Goal: Task Accomplishment & Management: Manage account settings

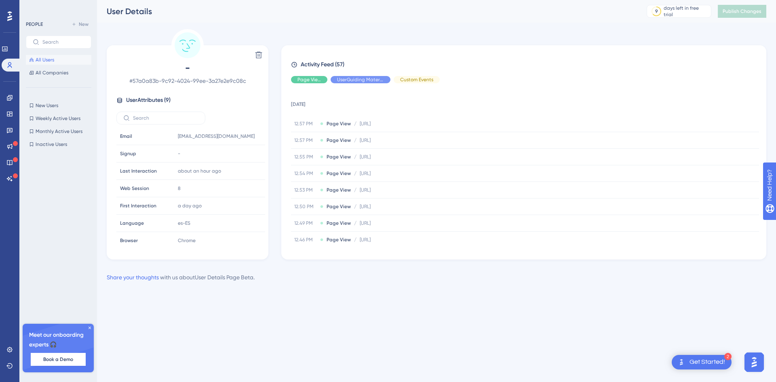
click at [49, 57] on span "All Users" at bounding box center [45, 60] width 19 height 6
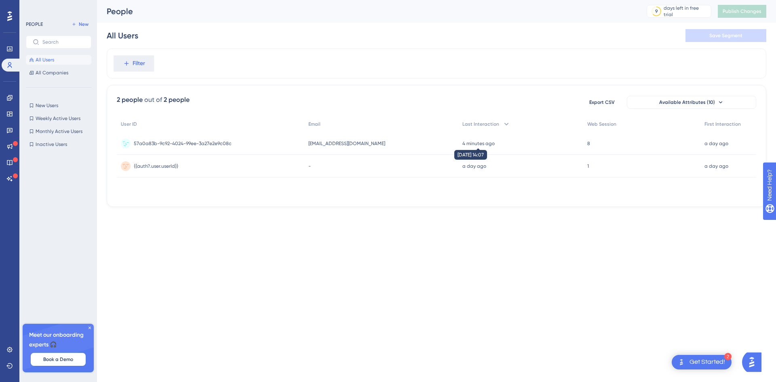
click at [462, 146] on time "4 minutes ago" at bounding box center [478, 144] width 32 height 6
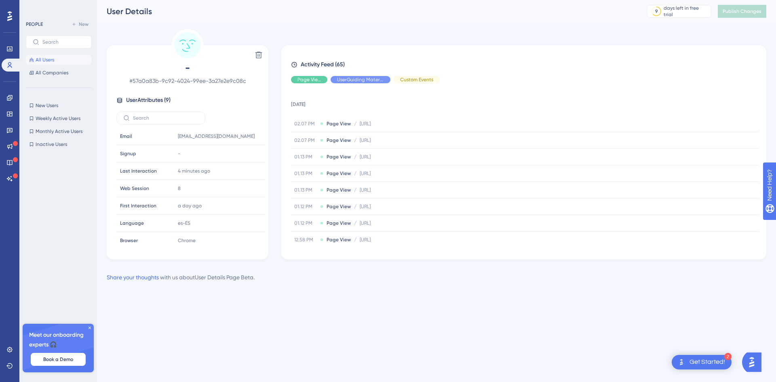
click at [62, 58] on button "All Users" at bounding box center [58, 60] width 65 height 10
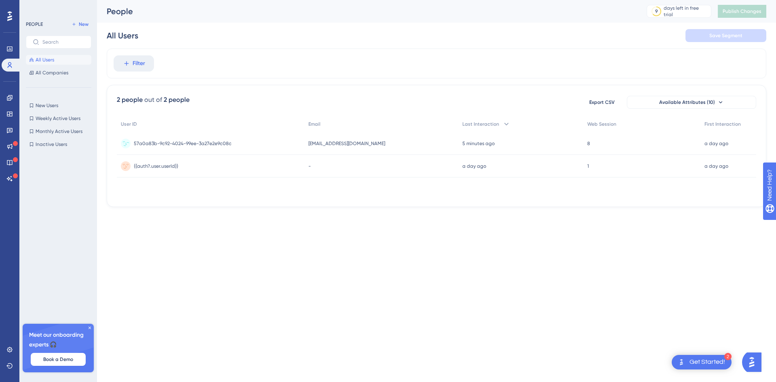
click at [355, 144] on span "[EMAIL_ADDRESS][DOMAIN_NAME]" at bounding box center [346, 143] width 77 height 6
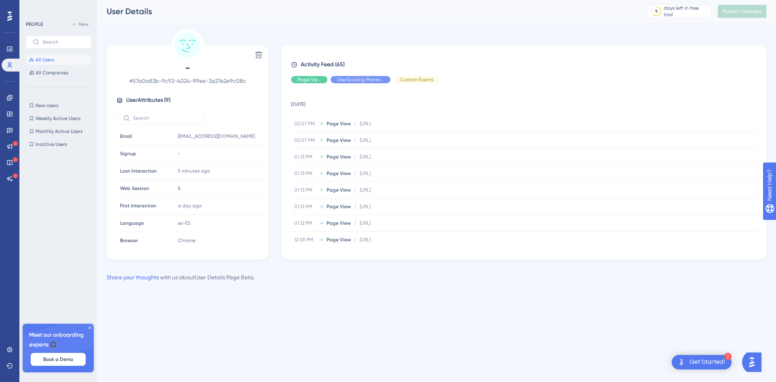
click at [64, 58] on button "All Users" at bounding box center [58, 60] width 65 height 10
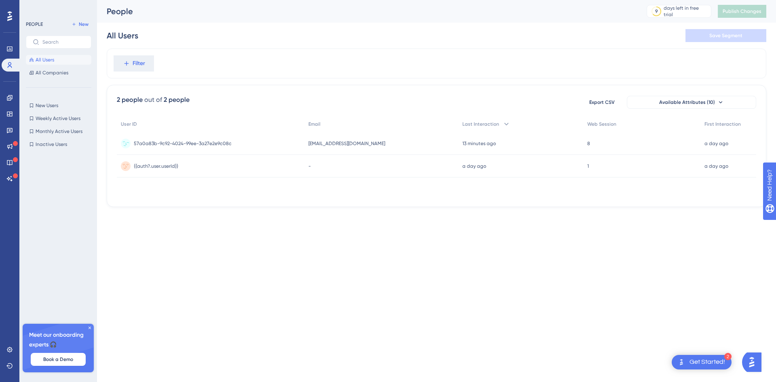
click at [277, 146] on div "57a0a83b-9c92-4024-99ee-3a27e2e9c08c 57a0a83b-9c92-4024-99ee-3a27e2e9c08c" at bounding box center [211, 143] width 188 height 23
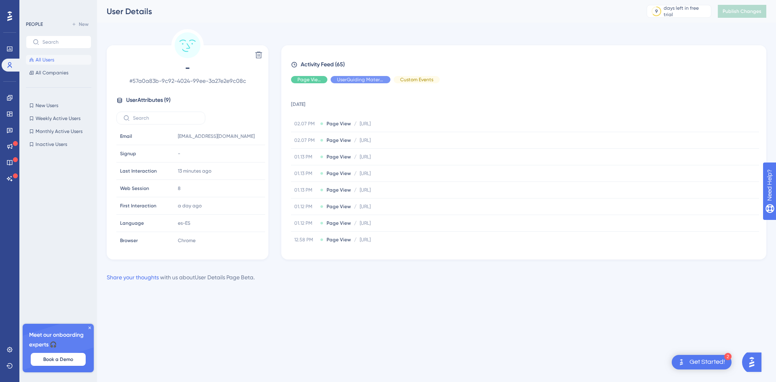
click at [70, 57] on button "All Users" at bounding box center [58, 60] width 65 height 10
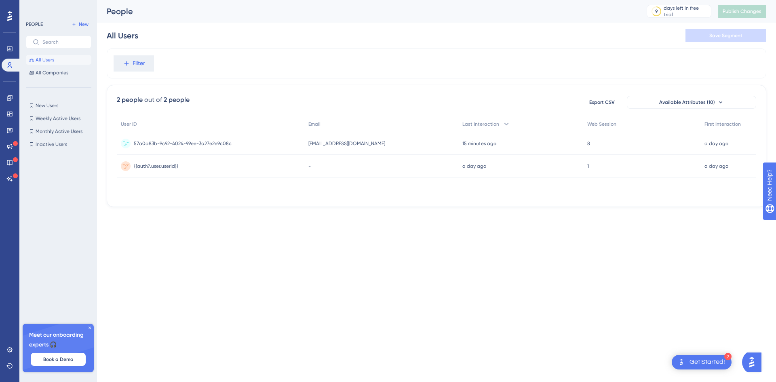
click at [273, 147] on div "57a0a83b-9c92-4024-99ee-3a27e2e9c08c 57a0a83b-9c92-4024-99ee-3a27e2e9c08c" at bounding box center [211, 143] width 188 height 23
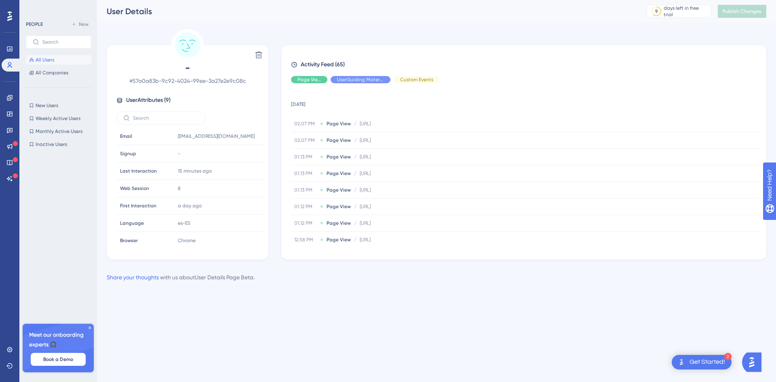
click at [53, 62] on span "All Users" at bounding box center [45, 60] width 19 height 6
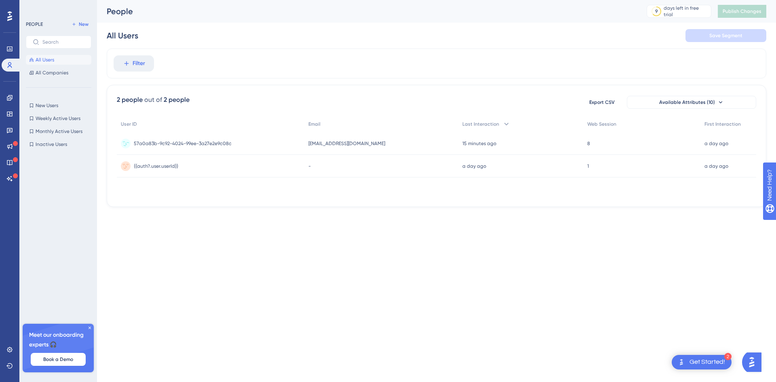
click at [163, 142] on span "57a0a83b-9c92-4024-99ee-3a27e2e9c08c" at bounding box center [183, 143] width 98 height 6
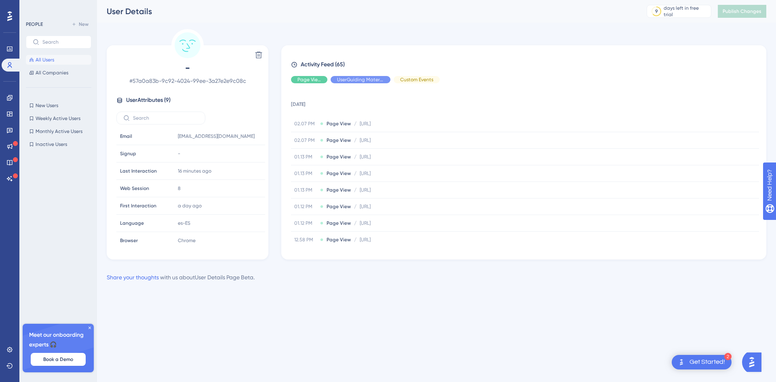
click at [65, 63] on button "All Users" at bounding box center [58, 60] width 65 height 10
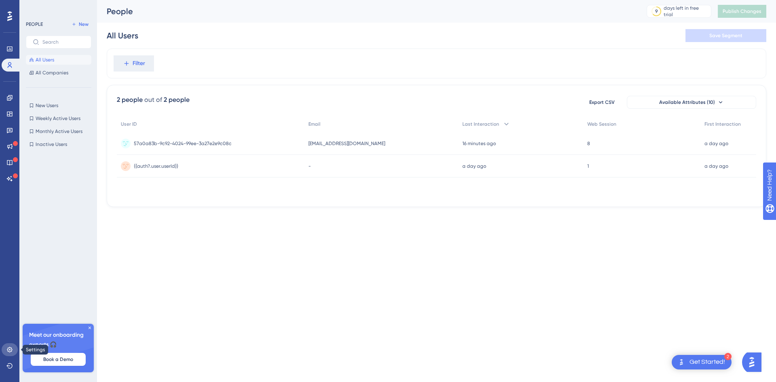
click at [2, 346] on link at bounding box center [10, 349] width 16 height 13
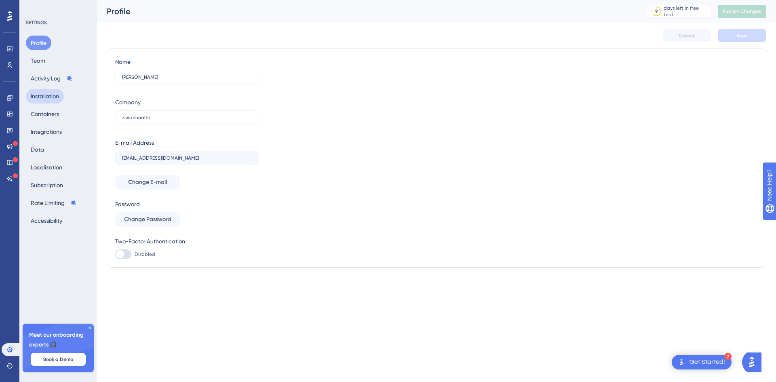
click at [48, 99] on button "Installation" at bounding box center [45, 96] width 38 height 15
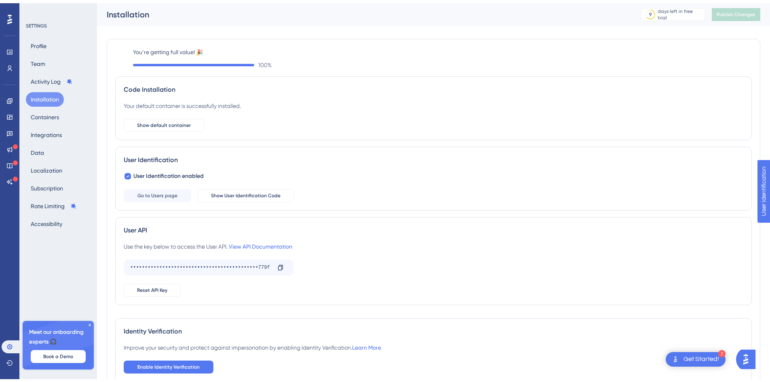
scroll to position [44, 0]
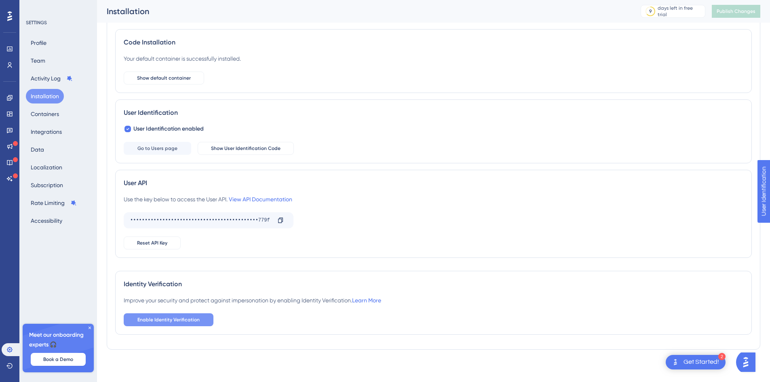
click at [191, 319] on span "Enable Identity Verification" at bounding box center [168, 320] width 62 height 6
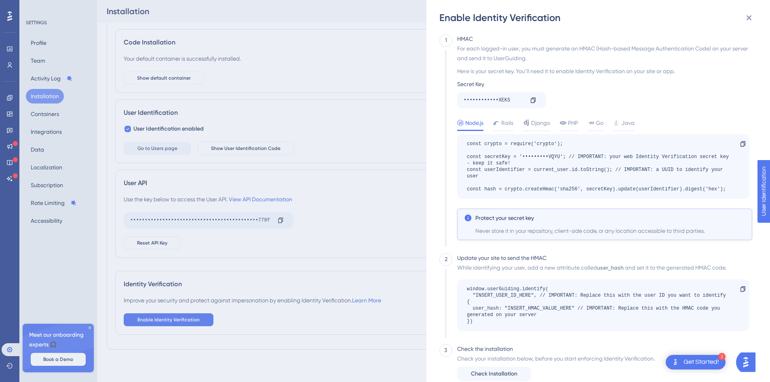
scroll to position [19, 0]
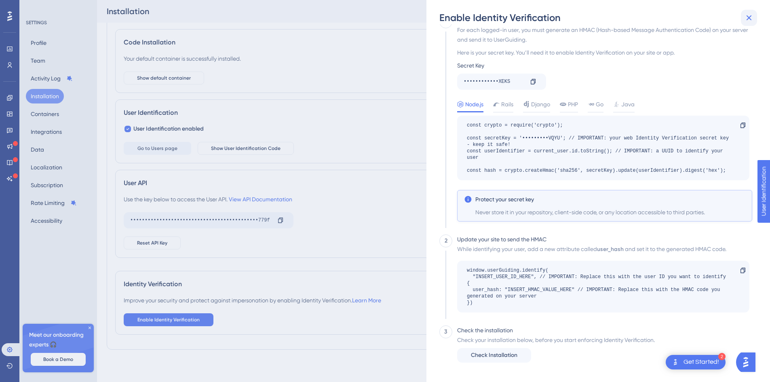
click at [745, 16] on icon at bounding box center [749, 18] width 10 height 10
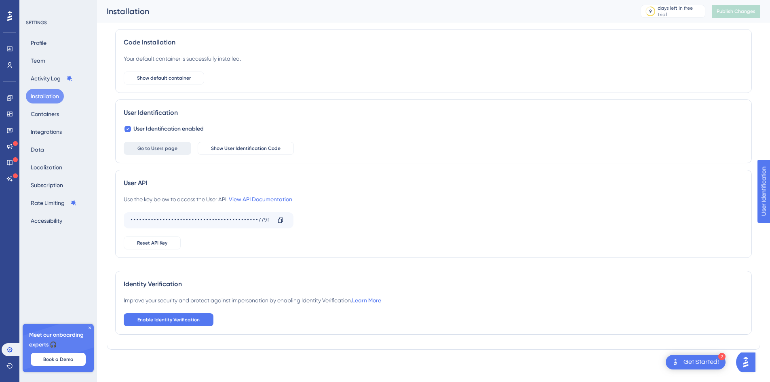
click at [165, 152] on button "Go to Users page" at bounding box center [158, 148] width 68 height 13
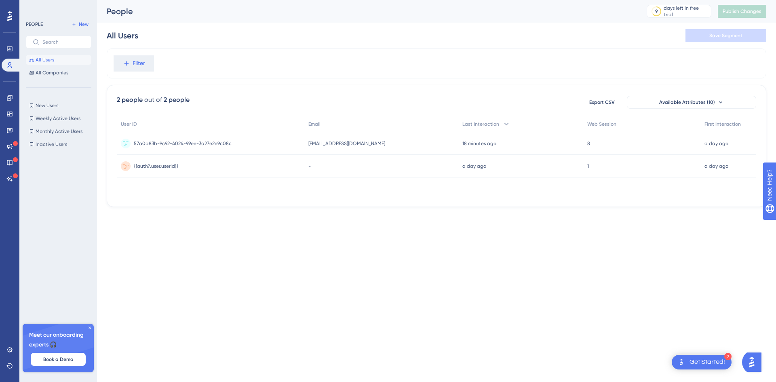
click at [245, 155] on div "{{auth?.user.userId}} {{auth?.user.userId}}" at bounding box center [211, 166] width 188 height 23
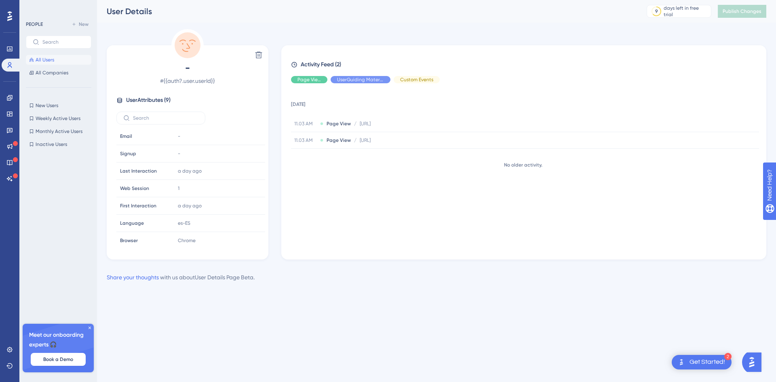
click at [36, 55] on button "All Users" at bounding box center [58, 60] width 65 height 10
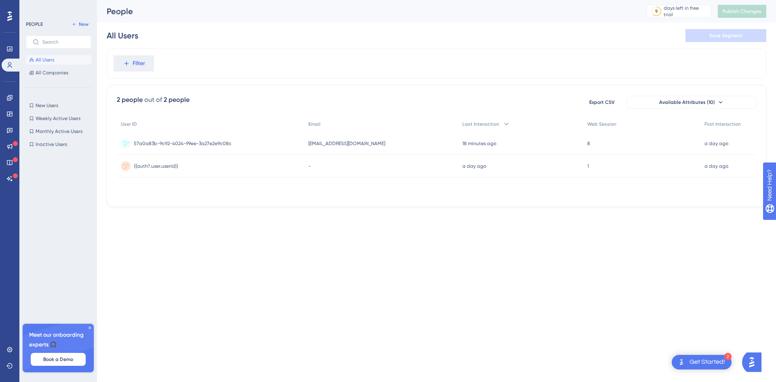
click at [277, 149] on div "57a0a83b-9c92-4024-99ee-3a27e2e9c08c 57a0a83b-9c92-4024-99ee-3a27e2e9c08c" at bounding box center [211, 143] width 188 height 23
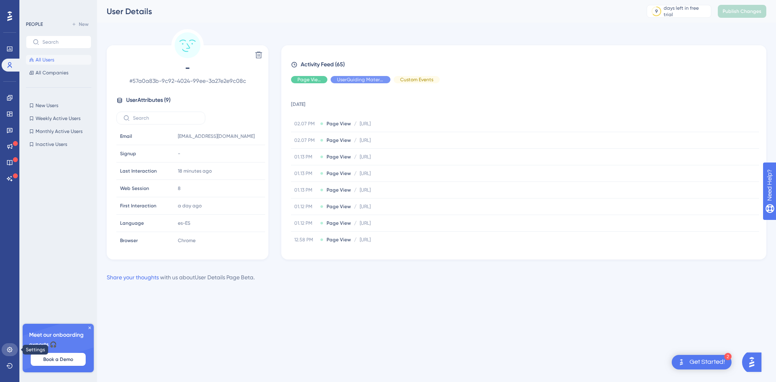
click at [9, 351] on icon at bounding box center [9, 349] width 6 height 6
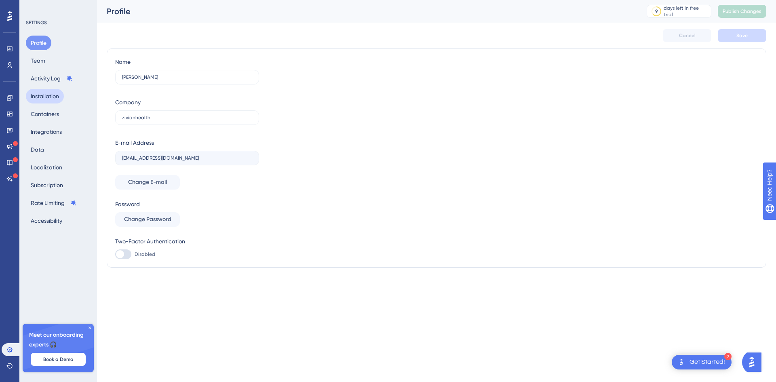
click at [44, 96] on button "Installation" at bounding box center [45, 96] width 38 height 15
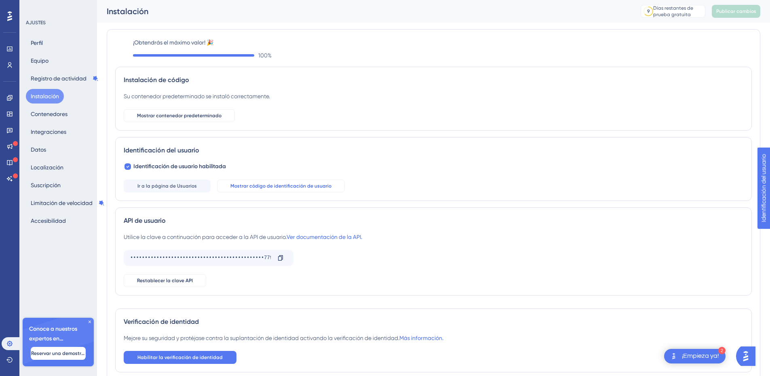
click at [311, 191] on button "Mostrar código de identificación de usuario" at bounding box center [281, 185] width 128 height 13
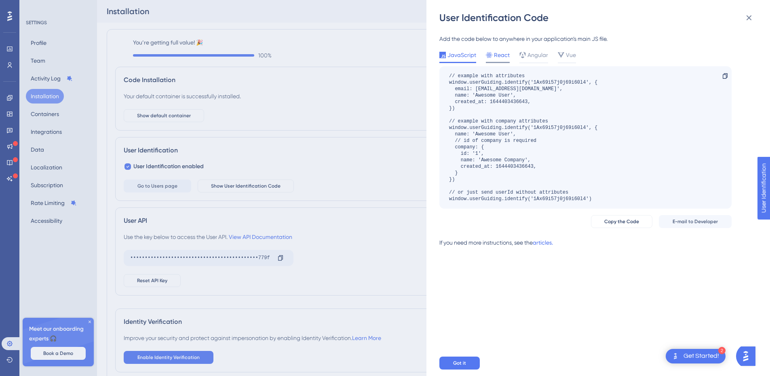
click at [504, 57] on span "React" at bounding box center [502, 55] width 16 height 10
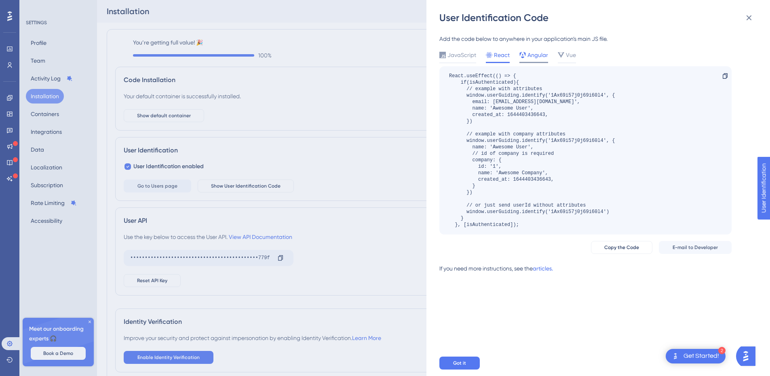
click at [526, 59] on div "Angular" at bounding box center [533, 55] width 29 height 10
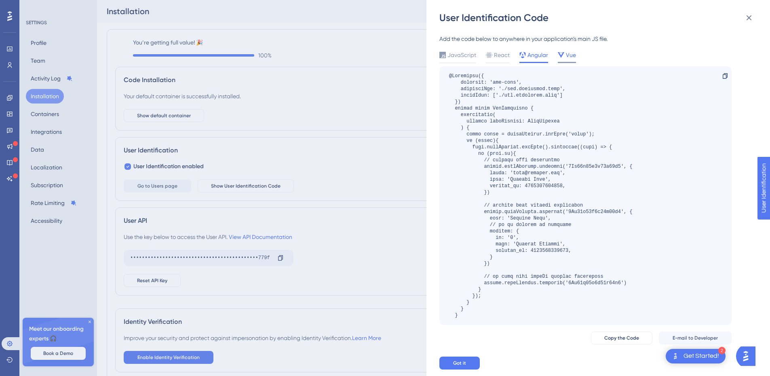
click at [558, 60] on div "Vue" at bounding box center [567, 56] width 18 height 13
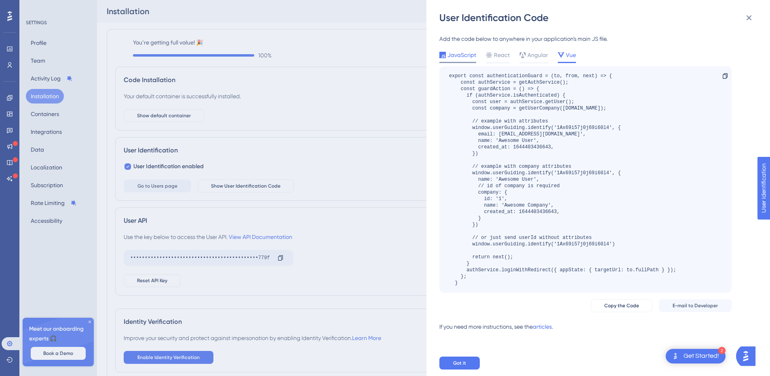
click at [467, 61] on div "JavaScript" at bounding box center [457, 56] width 37 height 13
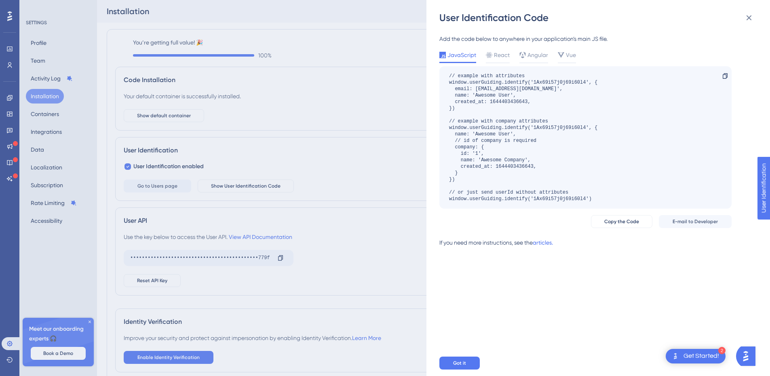
click at [40, 112] on div "User Identification Code Add the code below to anywhere in your application’s m…" at bounding box center [385, 188] width 770 height 376
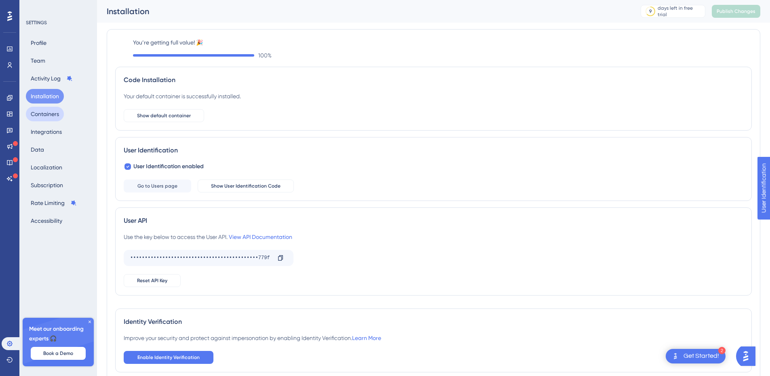
click at [40, 112] on button "Containers" at bounding box center [45, 114] width 38 height 15
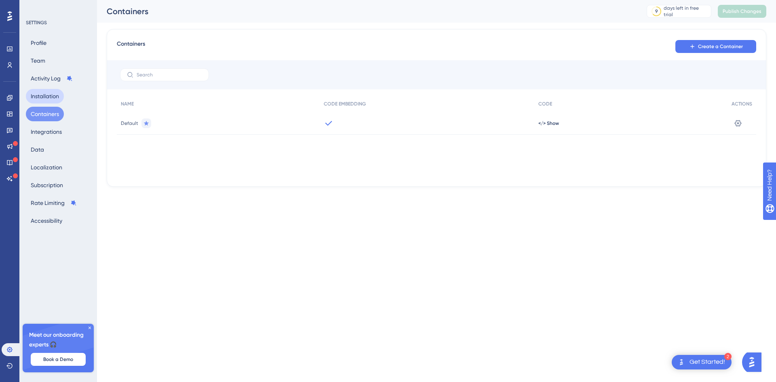
click at [48, 99] on button "Installation" at bounding box center [45, 96] width 38 height 15
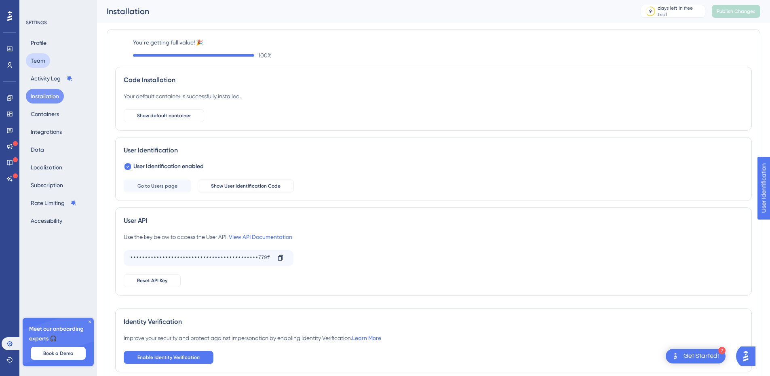
click at [36, 63] on button "Team" at bounding box center [38, 60] width 24 height 15
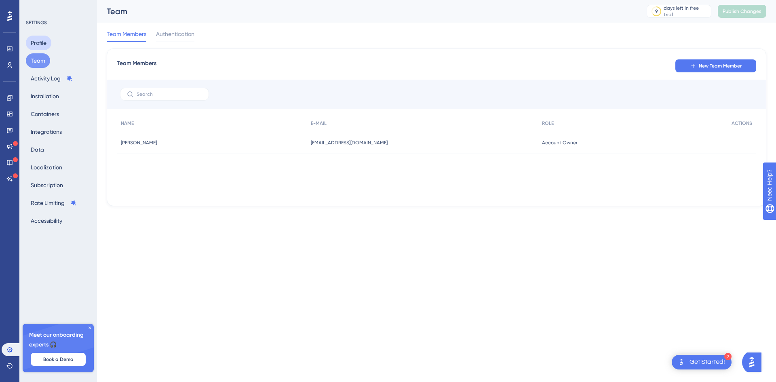
click at [44, 46] on button "Profile" at bounding box center [38, 43] width 25 height 15
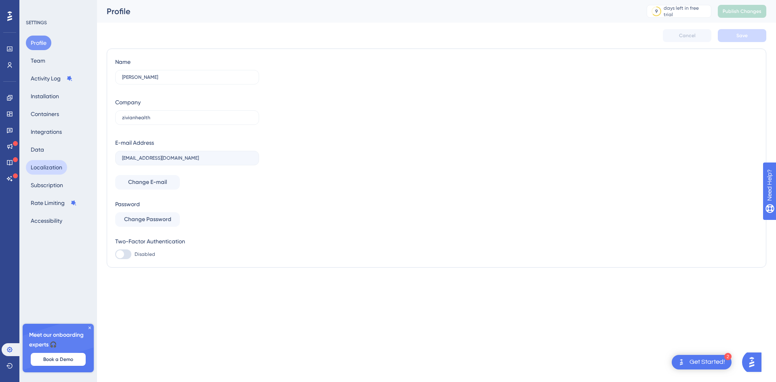
click at [47, 160] on button "Localization" at bounding box center [46, 167] width 41 height 15
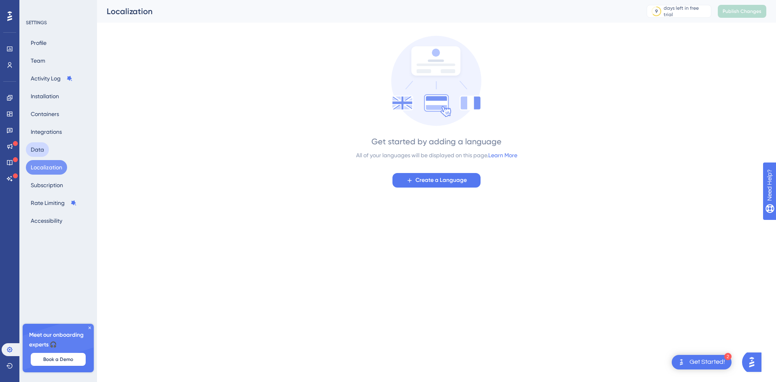
click at [40, 146] on button "Data" at bounding box center [37, 149] width 23 height 15
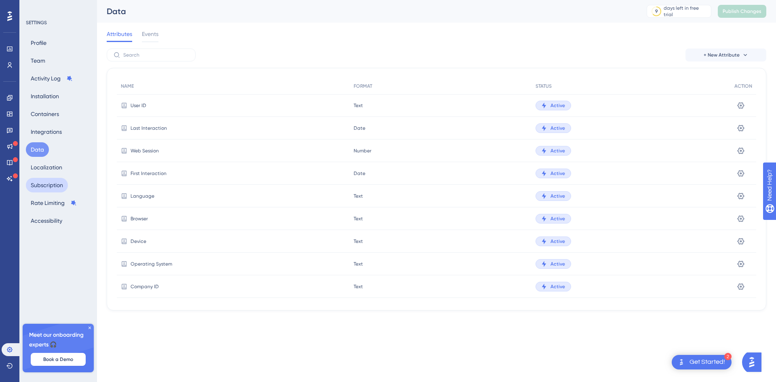
click at [46, 186] on button "Subscription" at bounding box center [47, 185] width 42 height 15
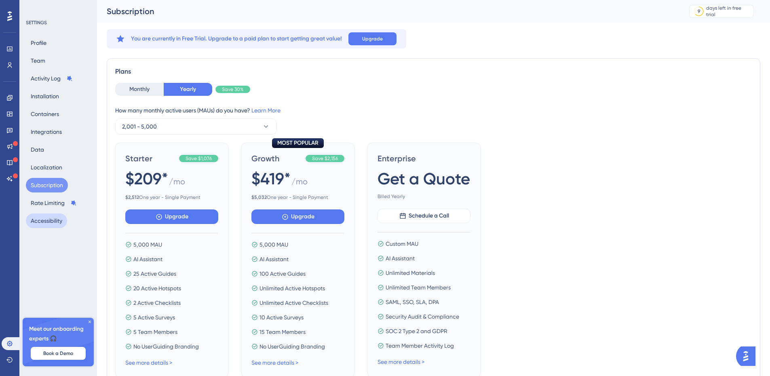
click at [48, 216] on button "Accessibility" at bounding box center [46, 220] width 41 height 15
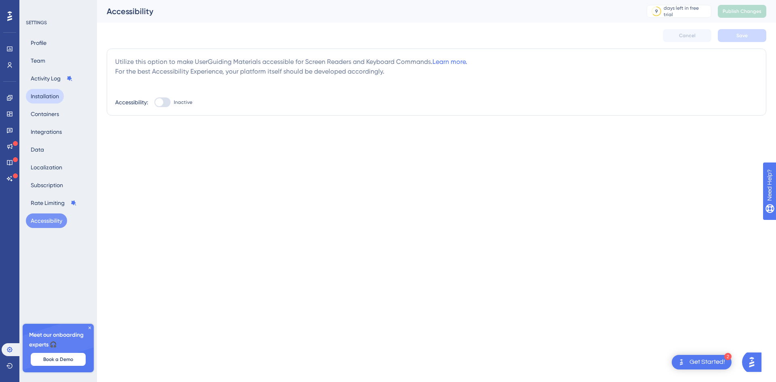
click at [39, 97] on button "Installation" at bounding box center [45, 96] width 38 height 15
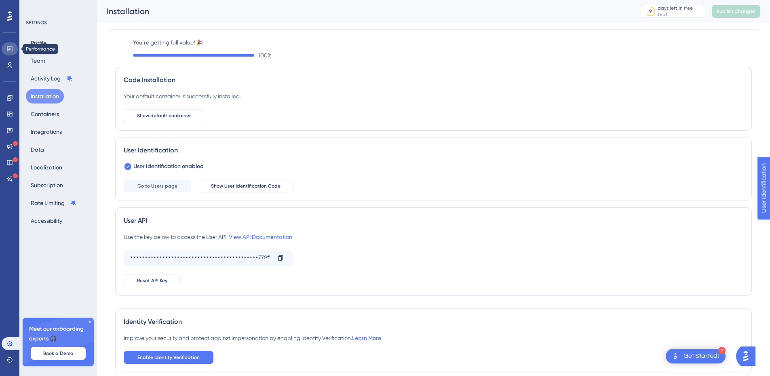
click at [4, 48] on link at bounding box center [10, 48] width 16 height 13
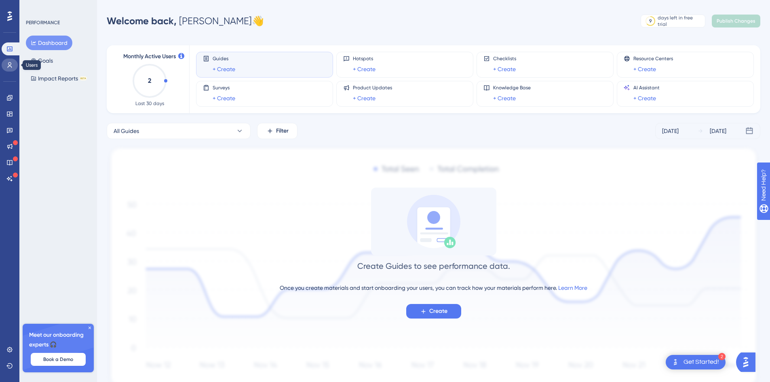
click at [7, 68] on icon at bounding box center [9, 65] width 6 height 6
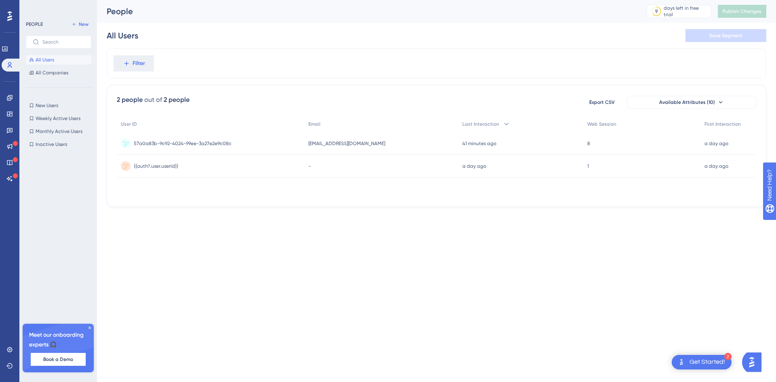
click at [185, 146] on span "57a0a83b-9c92-4024-99ee-3a27e2e9c08c" at bounding box center [183, 143] width 98 height 6
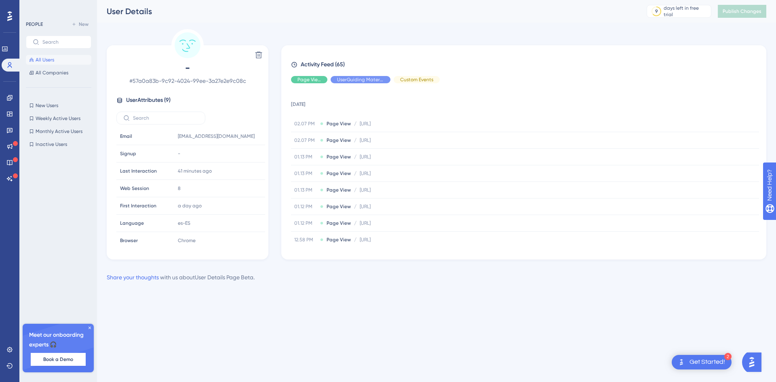
click at [237, 27] on div "Performance Users Engagement Widgets Feedback Product Updates Knowledge Base AI…" at bounding box center [436, 147] width 679 height 295
click at [41, 63] on span "All Users" at bounding box center [45, 60] width 19 height 6
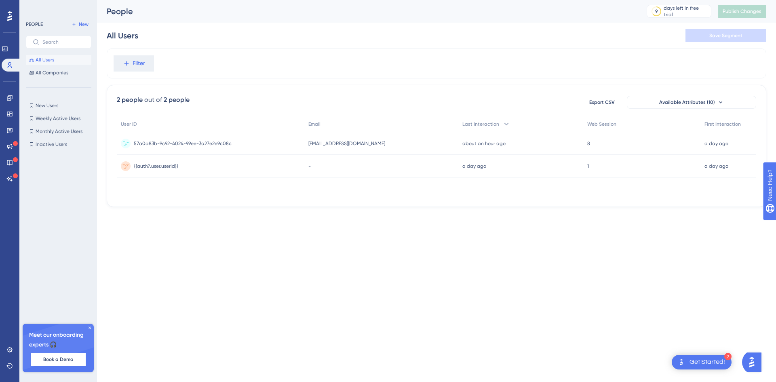
click at [437, 145] on div "[EMAIL_ADDRESS][DOMAIN_NAME] [EMAIL_ADDRESS][DOMAIN_NAME]" at bounding box center [381, 143] width 154 height 23
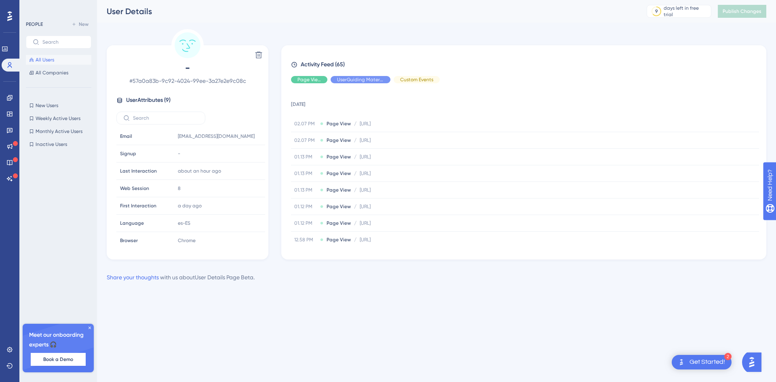
click at [42, 58] on span "All Users" at bounding box center [45, 60] width 19 height 6
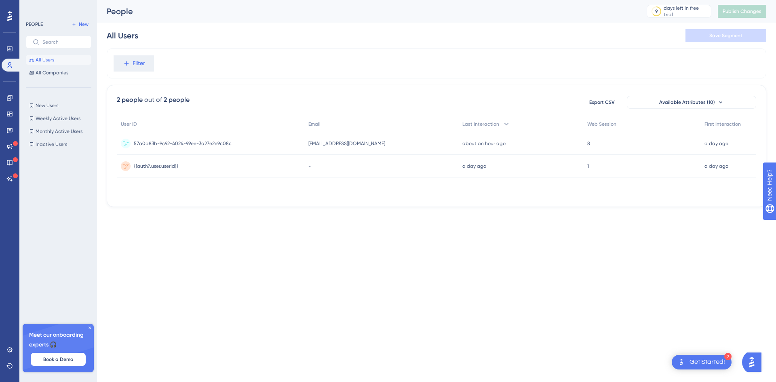
click at [359, 148] on div "[EMAIL_ADDRESS][DOMAIN_NAME] [EMAIL_ADDRESS][DOMAIN_NAME]" at bounding box center [381, 143] width 154 height 23
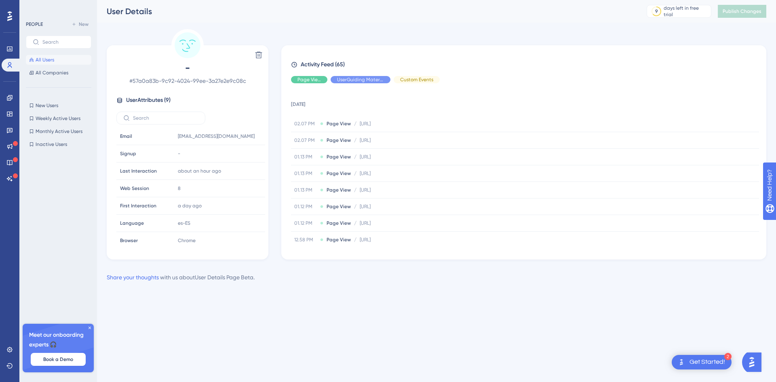
click at [49, 58] on span "All Users" at bounding box center [45, 60] width 19 height 6
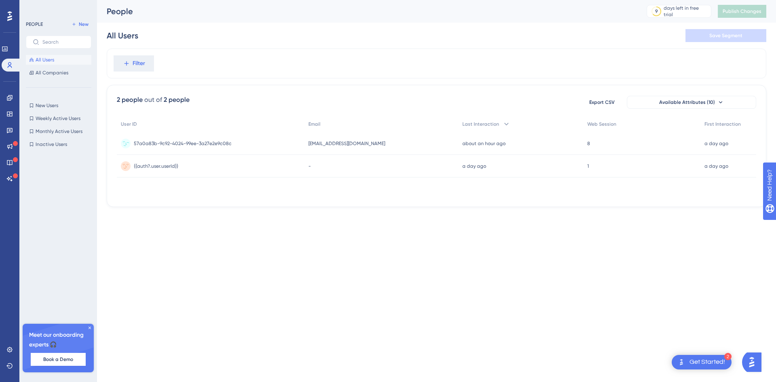
click at [342, 146] on span "[EMAIL_ADDRESS][DOMAIN_NAME]" at bounding box center [346, 143] width 77 height 6
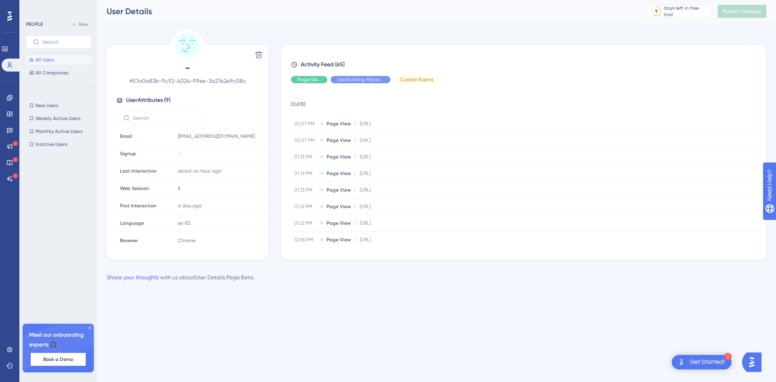
click at [46, 58] on span "All Users" at bounding box center [45, 60] width 19 height 6
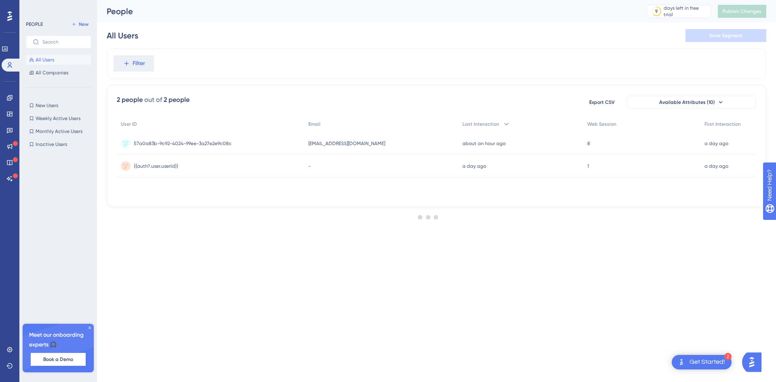
click at [46, 58] on span "All Users" at bounding box center [45, 60] width 19 height 6
click at [344, 154] on div "jjordan@zivianhealth.com jjordan@zivianhealth.com" at bounding box center [381, 143] width 154 height 23
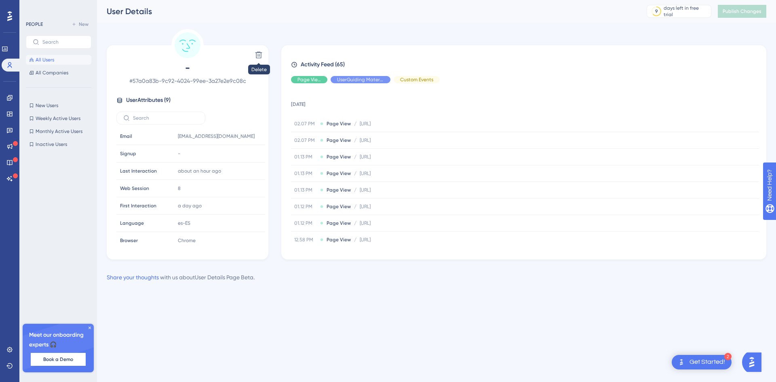
click at [45, 62] on span "All Users" at bounding box center [45, 60] width 19 height 6
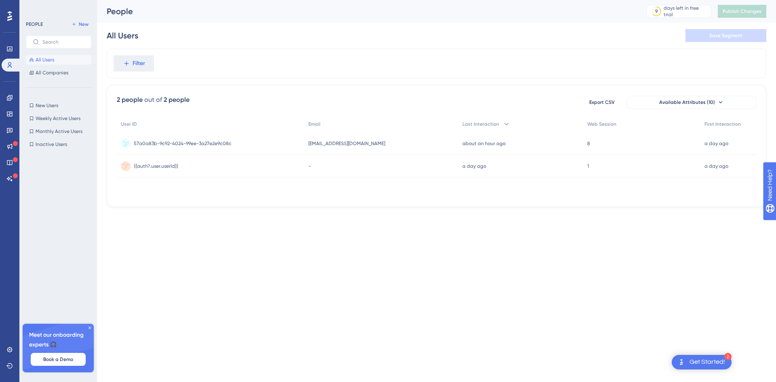
click at [485, 147] on div "about an hour ago [DATE] 14:07" at bounding box center [520, 143] width 125 height 23
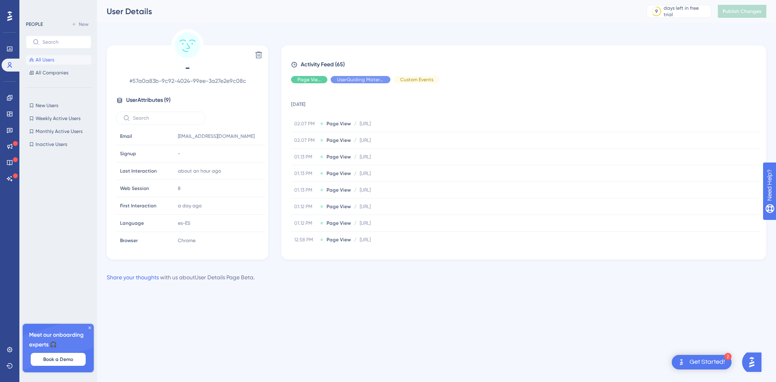
click at [57, 57] on button "All Users" at bounding box center [58, 60] width 65 height 10
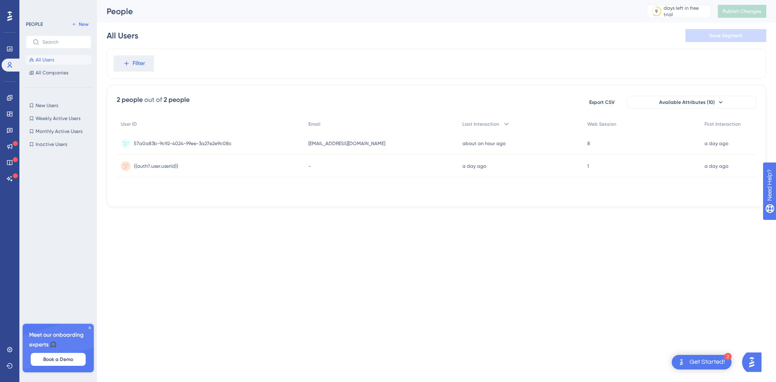
click at [219, 142] on span "57a0a83b-9c92-4024-99ee-3a27e2e9c08c" at bounding box center [183, 143] width 98 height 6
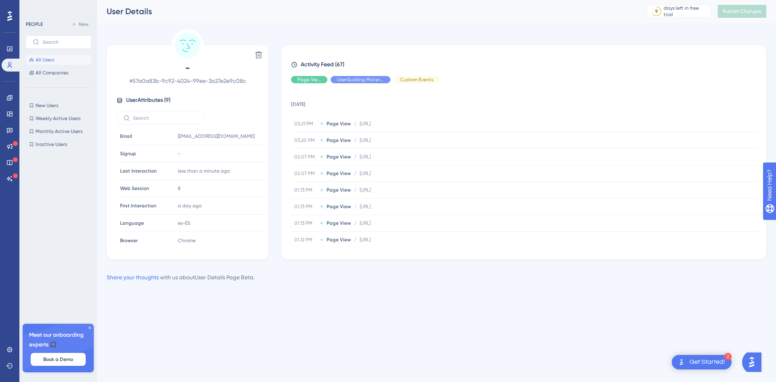
click at [54, 59] on span "All Users" at bounding box center [45, 60] width 19 height 6
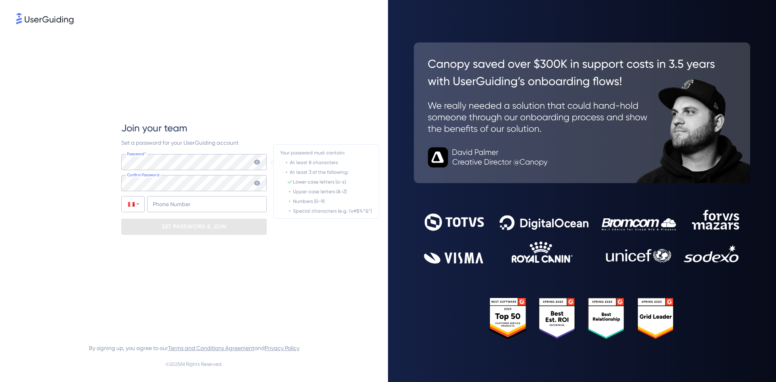
click at [258, 162] on icon at bounding box center [257, 162] width 6 height 6
click at [256, 160] on icon at bounding box center [257, 162] width 6 height 5
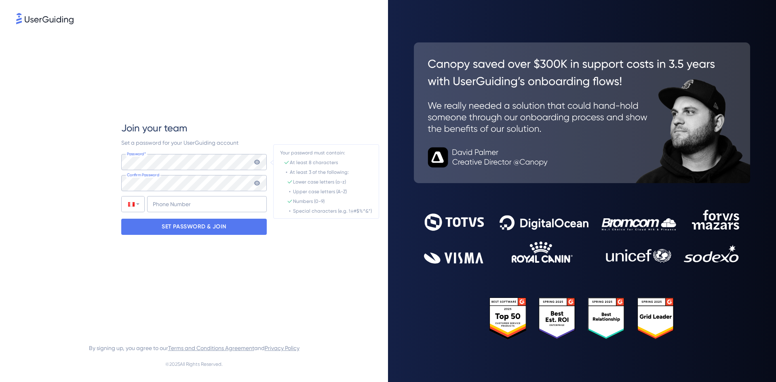
click at [260, 161] on icon at bounding box center [257, 162] width 6 height 5
click at [258, 184] on icon at bounding box center [257, 183] width 6 height 5
click at [211, 198] on input "+51" at bounding box center [207, 204] width 120 height 16
type input "+51 964 379 289"
click at [171, 231] on p "SET PASSWORD & JOIN" at bounding box center [194, 226] width 65 height 13
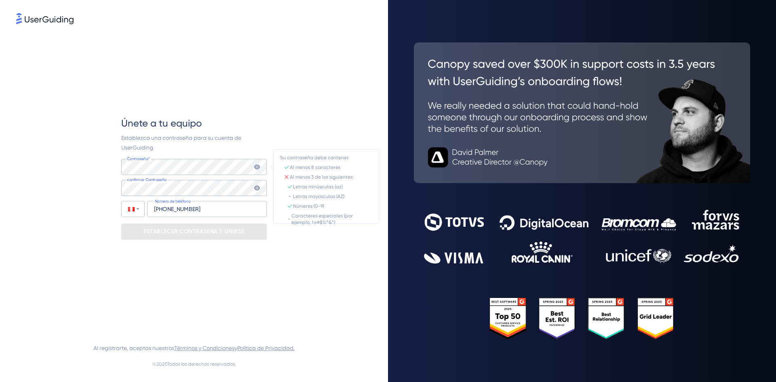
click at [257, 167] on icon at bounding box center [257, 167] width 6 height 5
click at [258, 167] on icon at bounding box center [257, 167] width 6 height 6
click at [256, 190] on icon at bounding box center [257, 188] width 6 height 6
click at [258, 168] on icon at bounding box center [257, 167] width 6 height 6
click at [208, 234] on font "ESTABLECER CONTRASEÑA Y UNIRSE" at bounding box center [194, 231] width 101 height 7
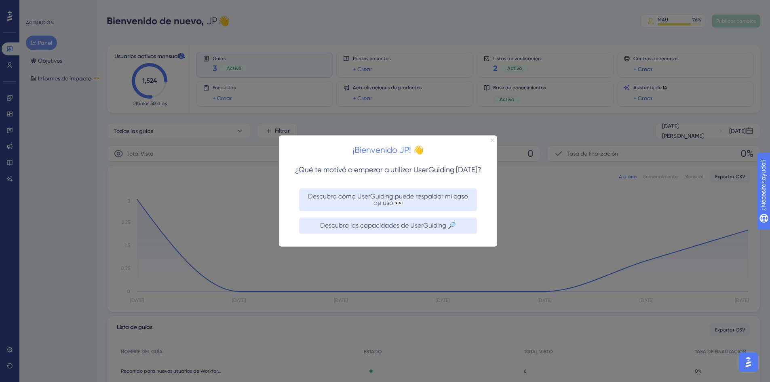
click at [492, 139] on icon "Cerrar vista previa" at bounding box center [492, 139] width 3 height 3
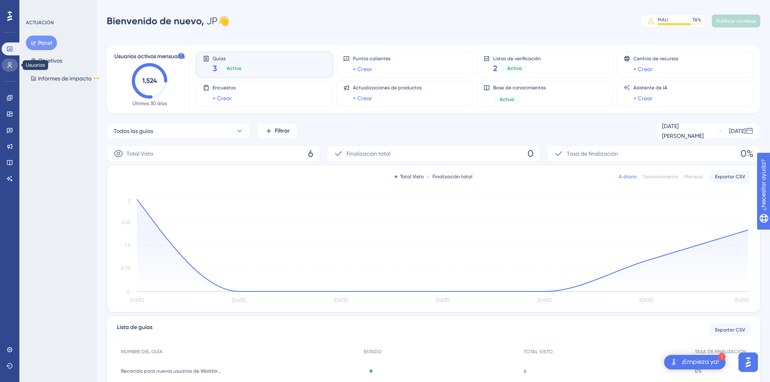
click at [6, 68] on icon at bounding box center [9, 65] width 6 height 6
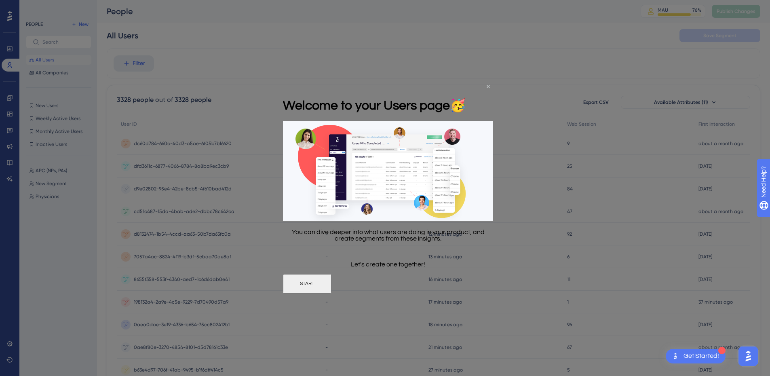
click at [489, 85] on icon "Close Preview" at bounding box center [488, 85] width 3 height 3
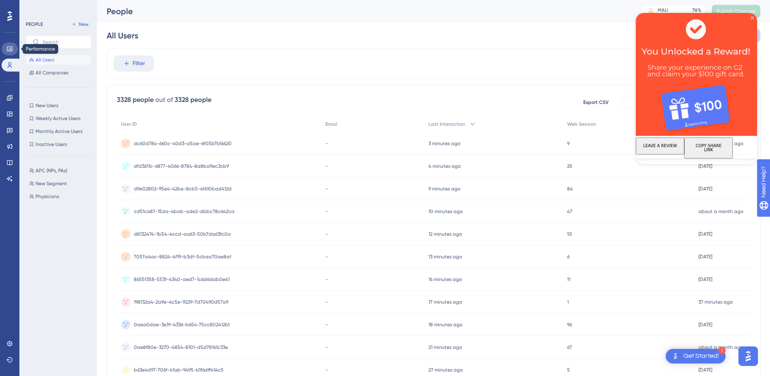
click at [12, 49] on icon at bounding box center [9, 48] width 5 height 5
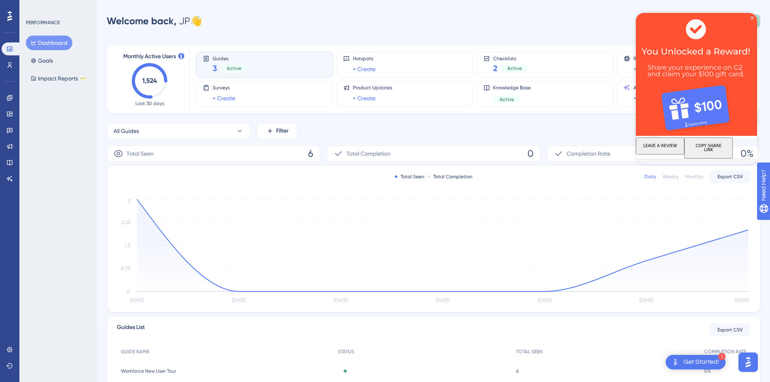
click at [750, 17] on img at bounding box center [696, 74] width 121 height 123
click at [54, 286] on div "PERFORMANCE Dashboard Goals Impact Reports BETA" at bounding box center [58, 191] width 78 height 382
click at [6, 67] on icon at bounding box center [9, 65] width 6 height 6
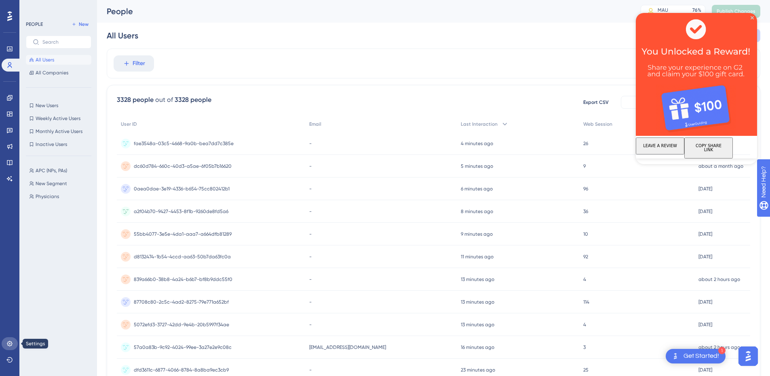
click at [12, 344] on icon at bounding box center [9, 343] width 6 height 6
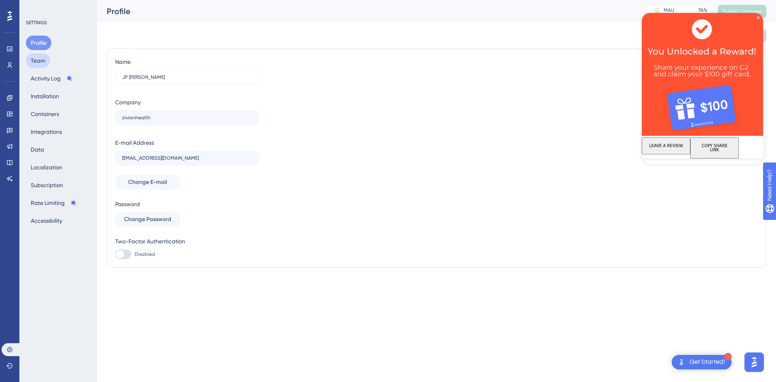
click at [36, 62] on button "Team" at bounding box center [38, 60] width 24 height 15
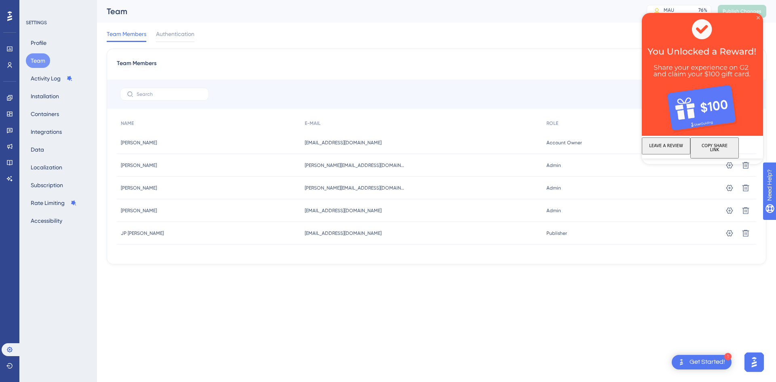
click at [758, 17] on icon "Close Preview" at bounding box center [758, 17] width 3 height 3
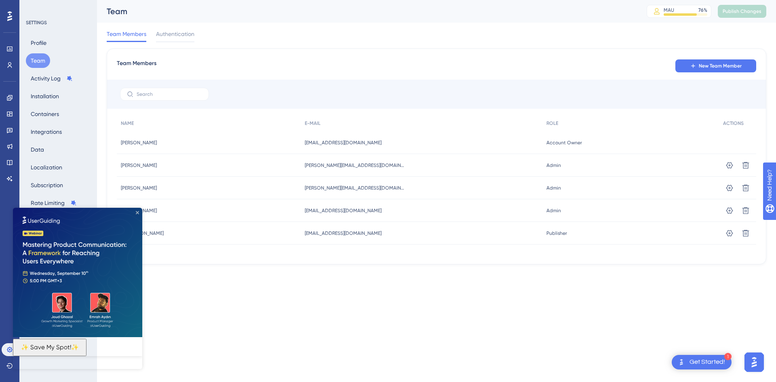
click at [138, 213] on icon "Close Preview" at bounding box center [137, 212] width 3 height 3
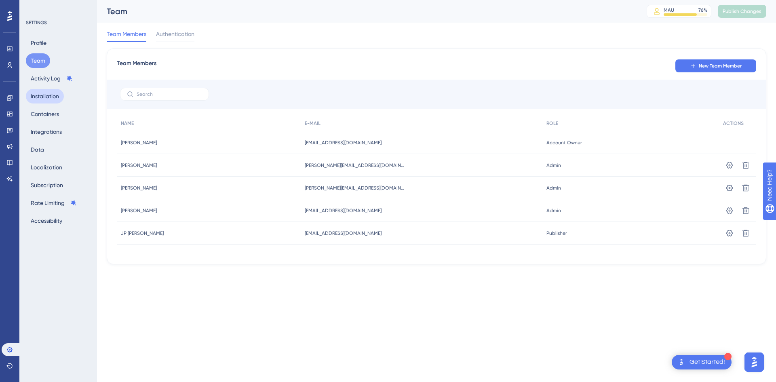
click at [40, 100] on button "Installation" at bounding box center [45, 96] width 38 height 15
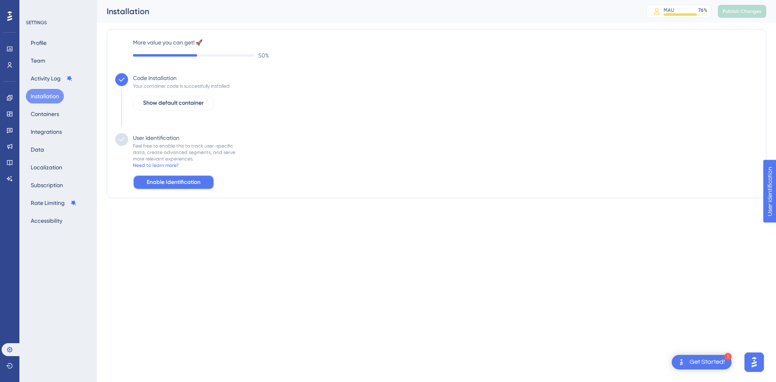
click at [178, 188] on button "Enable Identification" at bounding box center [173, 182] width 81 height 15
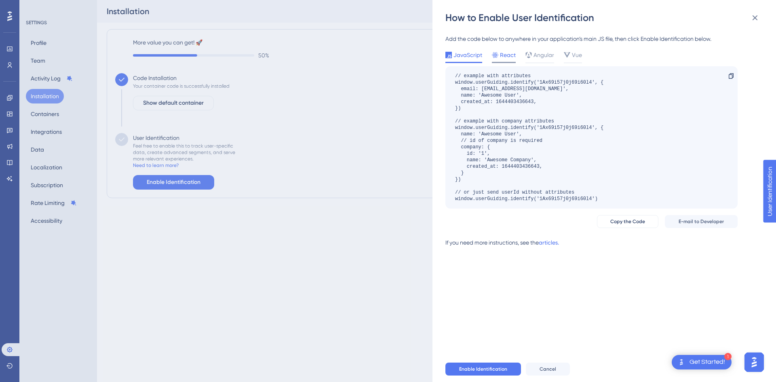
click at [508, 55] on span "React" at bounding box center [508, 55] width 16 height 10
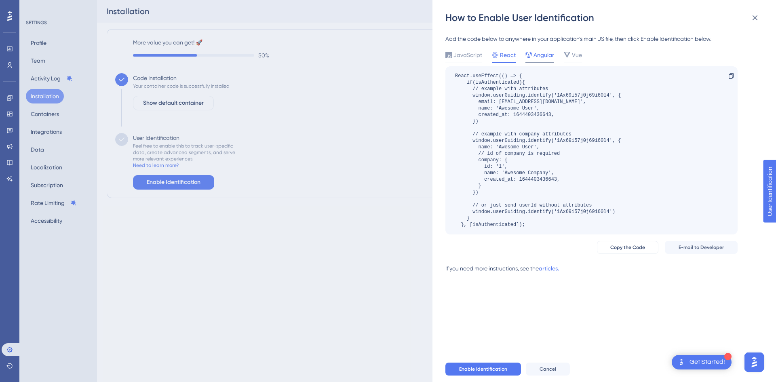
click at [537, 54] on span "Angular" at bounding box center [544, 55] width 21 height 10
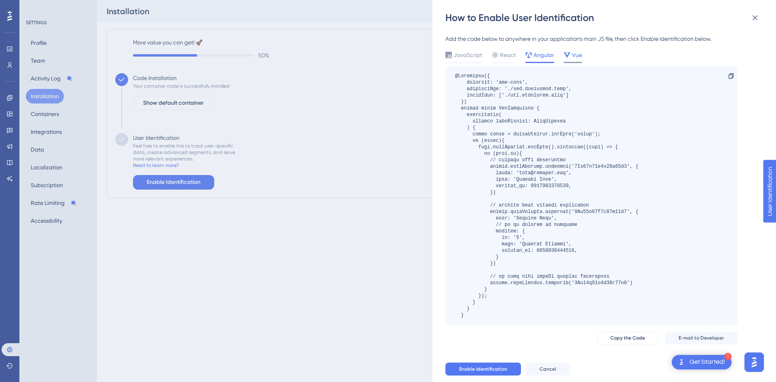
click at [568, 54] on icon at bounding box center [567, 55] width 6 height 6
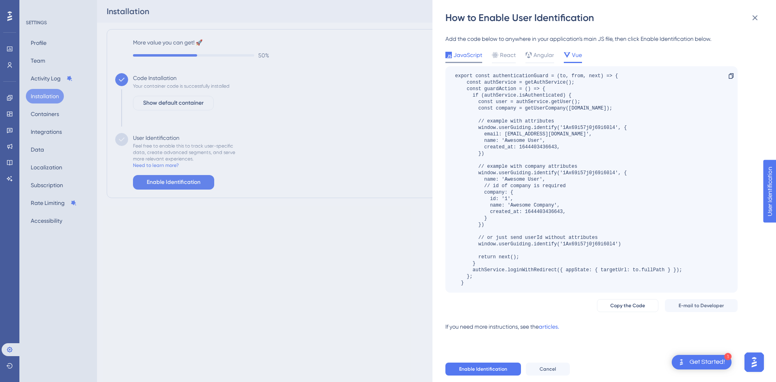
click at [470, 51] on span "JavaScript" at bounding box center [468, 55] width 29 height 10
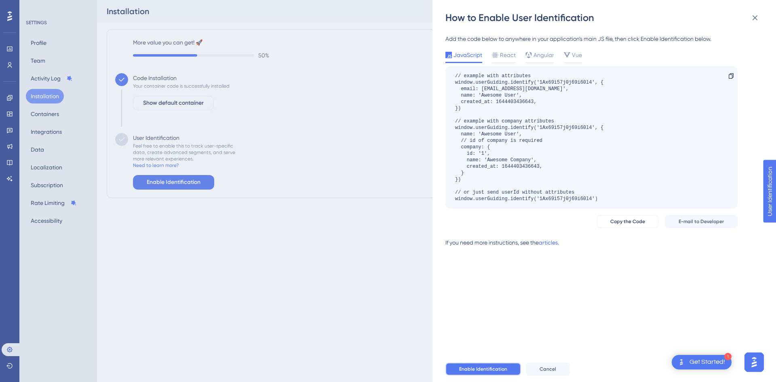
click at [481, 371] on span "Enable Identification" at bounding box center [483, 369] width 48 height 6
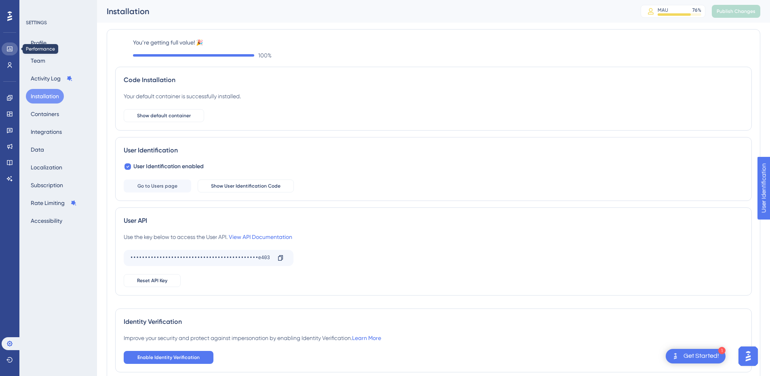
click at [8, 50] on icon at bounding box center [9, 48] width 5 height 5
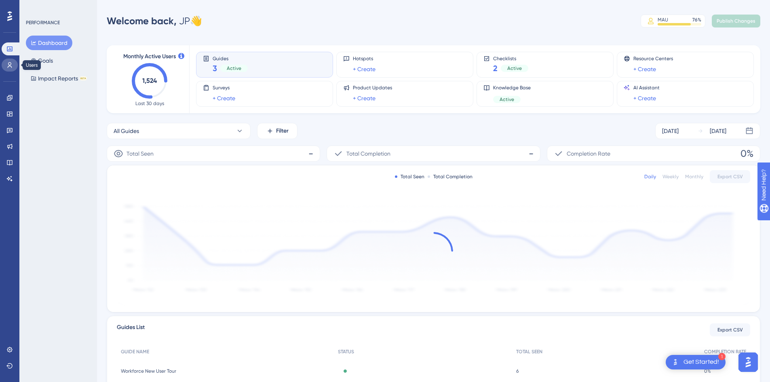
click at [13, 60] on link at bounding box center [10, 65] width 16 height 13
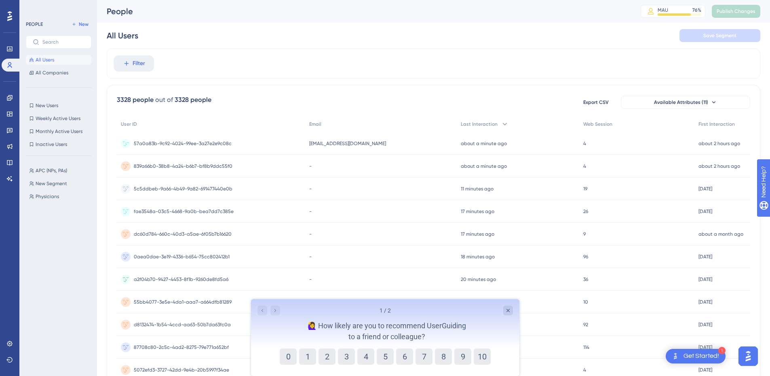
click at [187, 148] on div "57a0a83b-9c92-4024-99ee-3a27e2e9c08c 57a0a83b-9c92-4024-99ee-3a27e2e9c08c" at bounding box center [183, 143] width 98 height 23
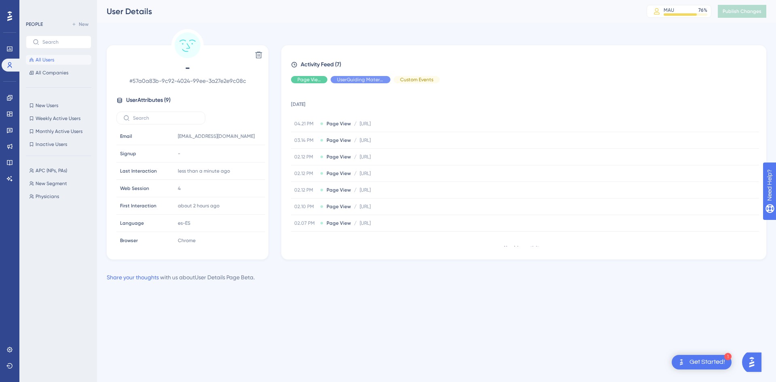
click at [63, 54] on div "PEOPLE New All Users All Companies" at bounding box center [58, 48] width 65 height 58
click at [63, 57] on button "All Users" at bounding box center [58, 60] width 65 height 10
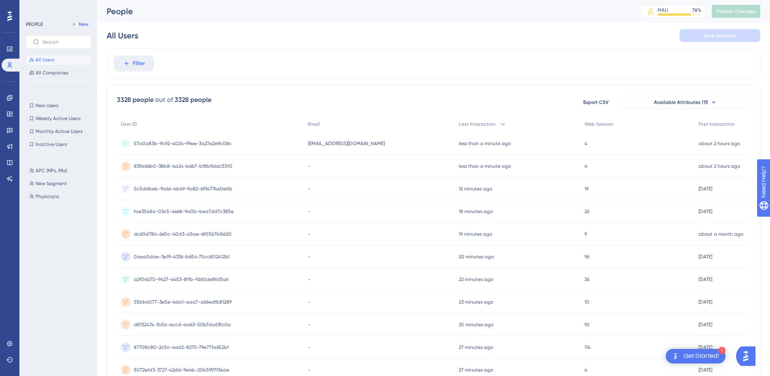
click at [351, 146] on span "[EMAIL_ADDRESS][DOMAIN_NAME]" at bounding box center [346, 143] width 77 height 6
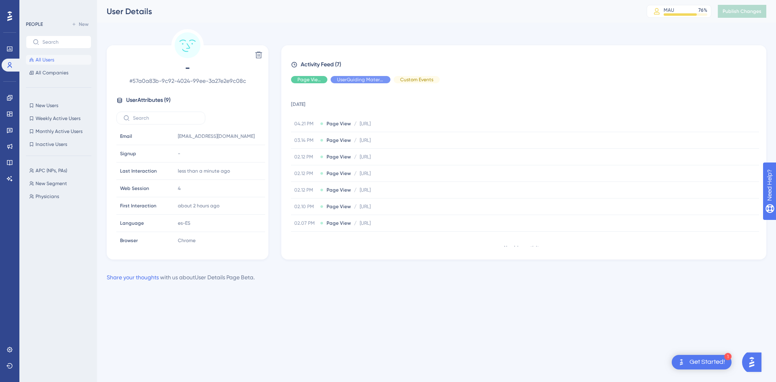
click at [40, 60] on span "All Users" at bounding box center [45, 60] width 19 height 6
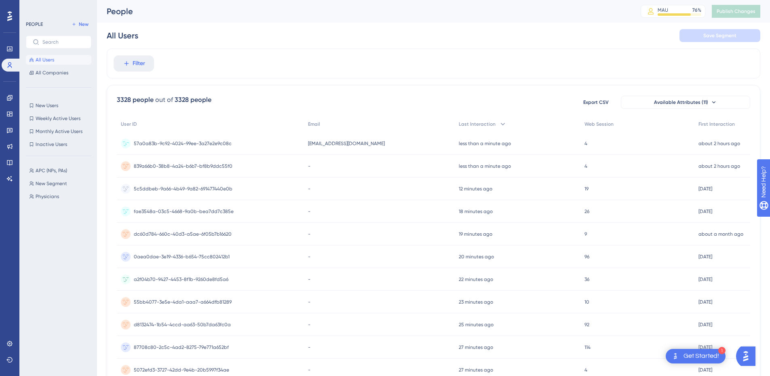
click at [179, 148] on div "57a0a83b-9c92-4024-99ee-3a27e2e9c08c 57a0a83b-9c92-4024-99ee-3a27e2e9c08c" at bounding box center [183, 143] width 98 height 23
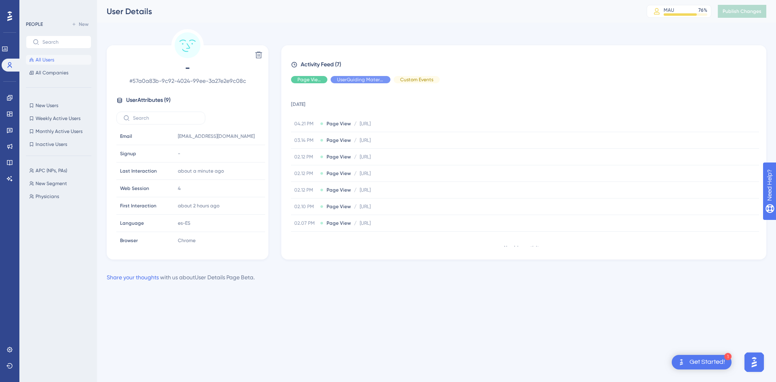
click at [58, 57] on button "All Users" at bounding box center [58, 60] width 65 height 10
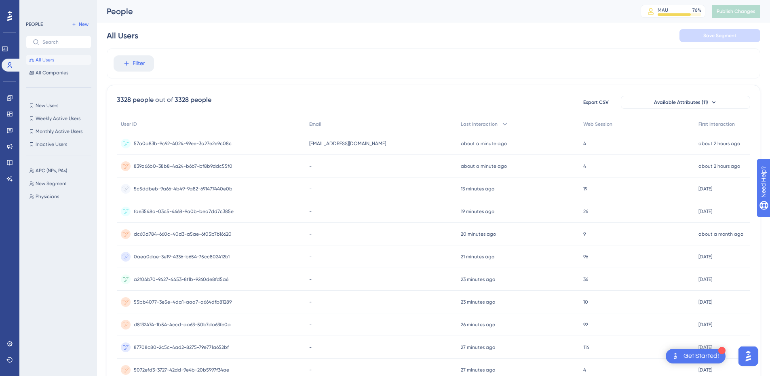
click at [211, 152] on div "57a0a83b-9c92-4024-99ee-3a27e2e9c08c 57a0a83b-9c92-4024-99ee-3a27e2e9c08c" at bounding box center [183, 143] width 98 height 23
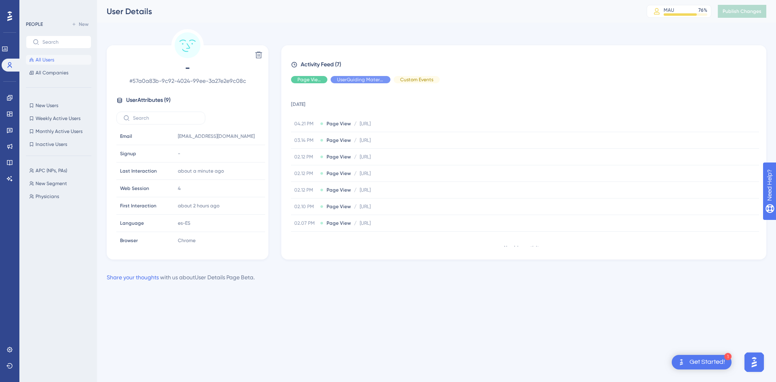
click at [311, 76] on div "Activity Feed (7) Page View UserGuiding Material Custom Events 3 September 2025…" at bounding box center [524, 153] width 466 height 187
click at [311, 78] on span "Hide" at bounding box center [309, 79] width 11 height 6
click at [311, 78] on span "Show" at bounding box center [309, 79] width 12 height 6
click at [339, 122] on span "Page View" at bounding box center [339, 123] width 24 height 6
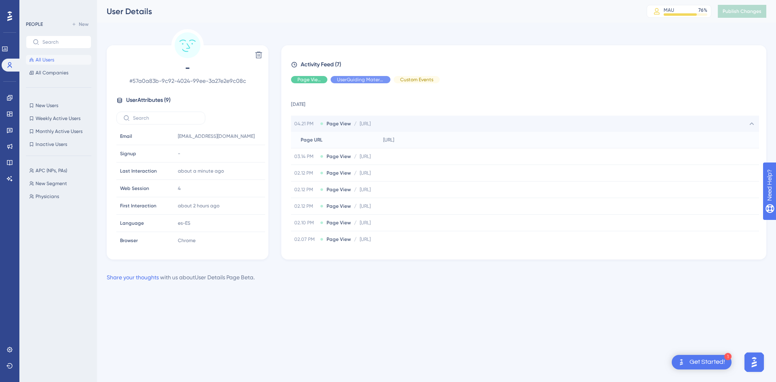
click at [339, 122] on span "Page View" at bounding box center [339, 123] width 24 height 6
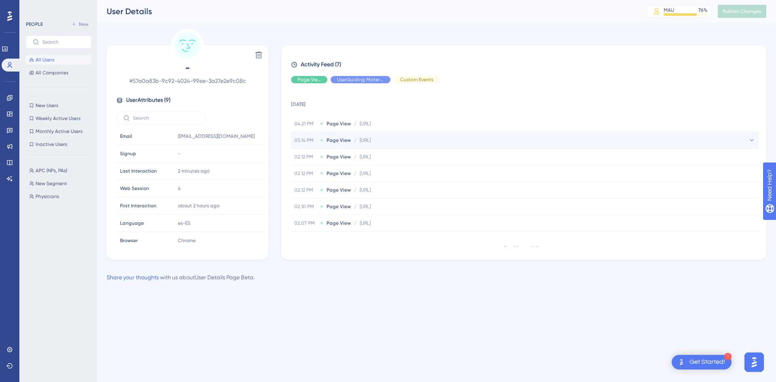
click at [320, 141] on icon at bounding box center [321, 140] width 3 height 3
click at [67, 59] on button "All Users" at bounding box center [58, 60] width 65 height 10
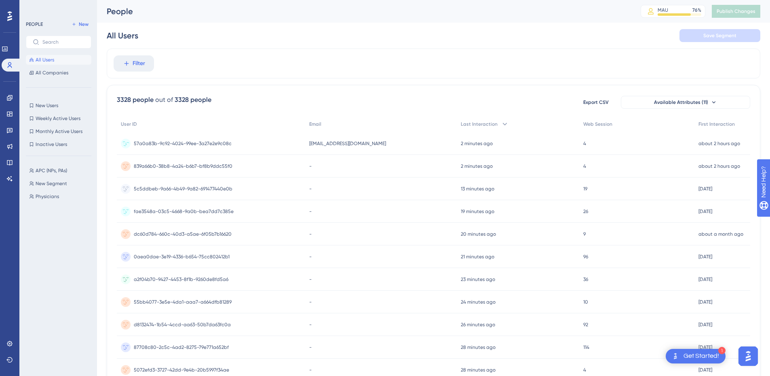
click at [446, 144] on div "jjordan@zivianhealth.com jjordan@zivianhealth.com" at bounding box center [381, 143] width 152 height 23
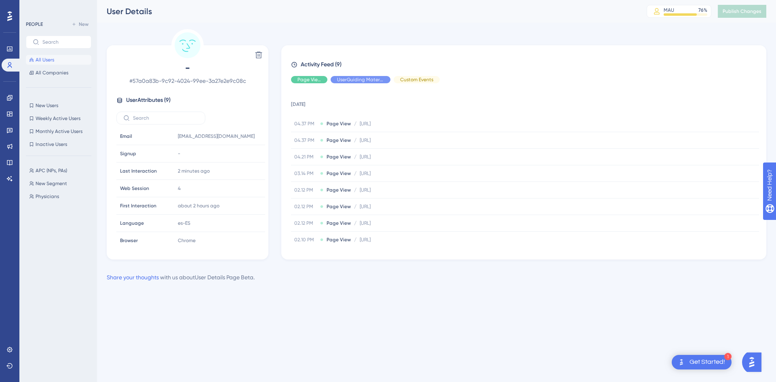
click at [61, 60] on button "All Users" at bounding box center [58, 60] width 65 height 10
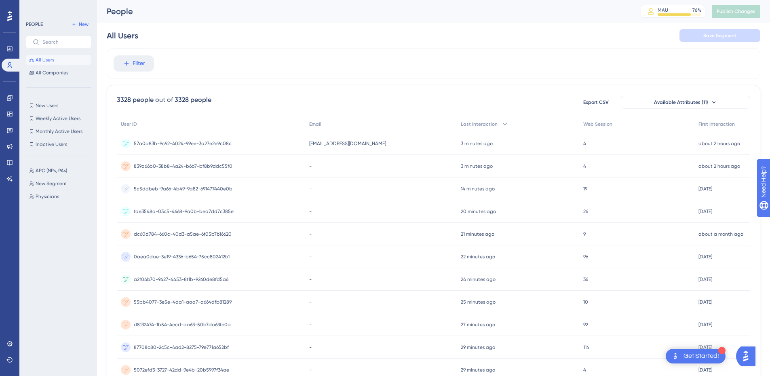
click at [327, 143] on span "[EMAIL_ADDRESS][DOMAIN_NAME]" at bounding box center [347, 143] width 77 height 6
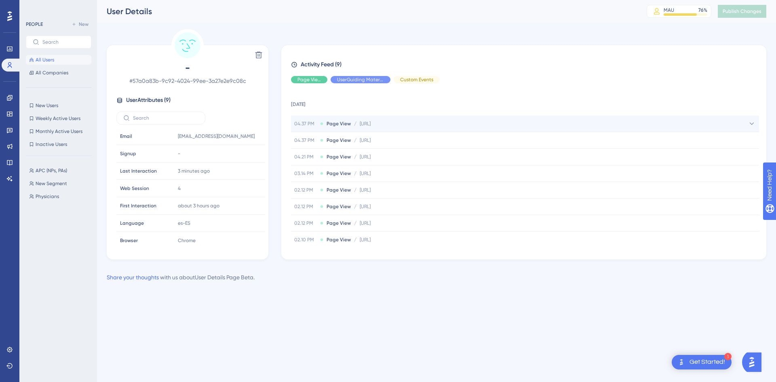
click at [307, 126] on span "04.37 PM" at bounding box center [305, 123] width 23 height 6
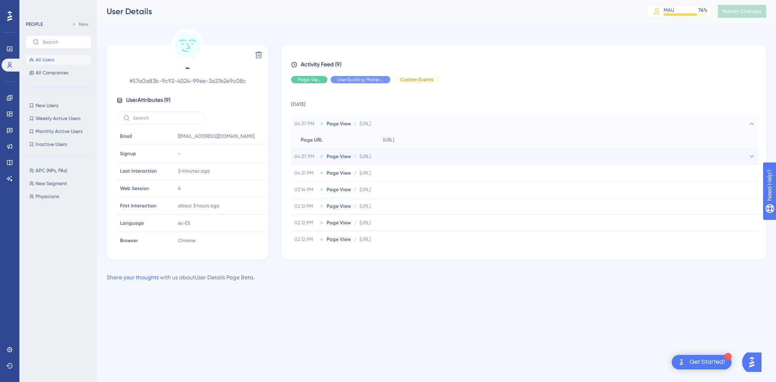
click at [305, 158] on span "04.37 PM" at bounding box center [305, 156] width 23 height 6
click at [293, 125] on div "04.37 PM Page View / http://localhost:5173/onboarding http://localhost:5173/onb…" at bounding box center [525, 124] width 468 height 16
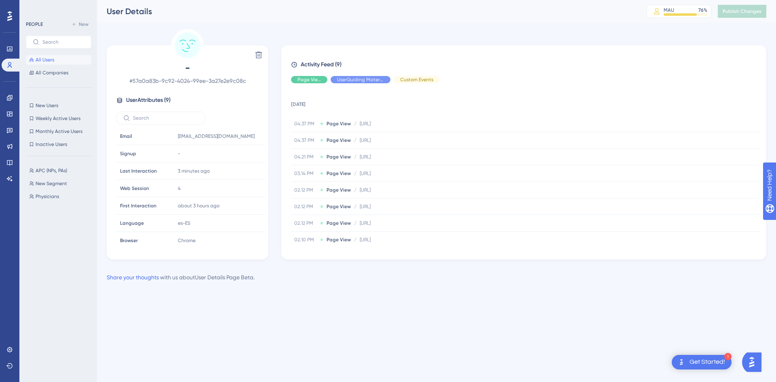
click at [304, 297] on div "Performance Users Engagement Widgets Feedback Product Updates Knowledge Base AI…" at bounding box center [388, 154] width 776 height 308
click at [62, 57] on button "All Users" at bounding box center [58, 60] width 65 height 10
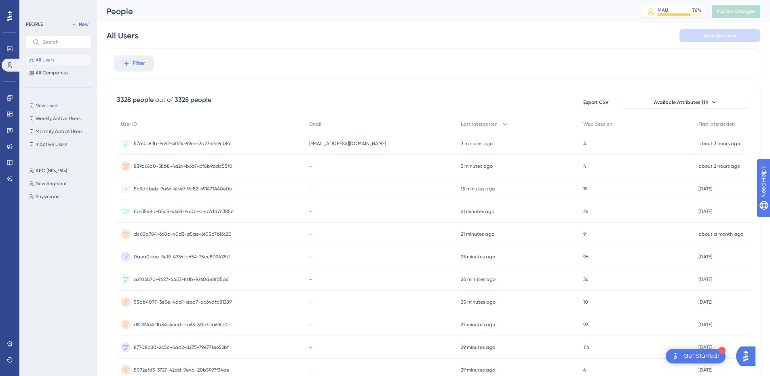
click at [164, 217] on div "fae3548a-03c5-4668-9a0b-bea7dd7c385e fae3548a-03c5-4668-9a0b-bea7dd7c385e" at bounding box center [184, 211] width 100 height 23
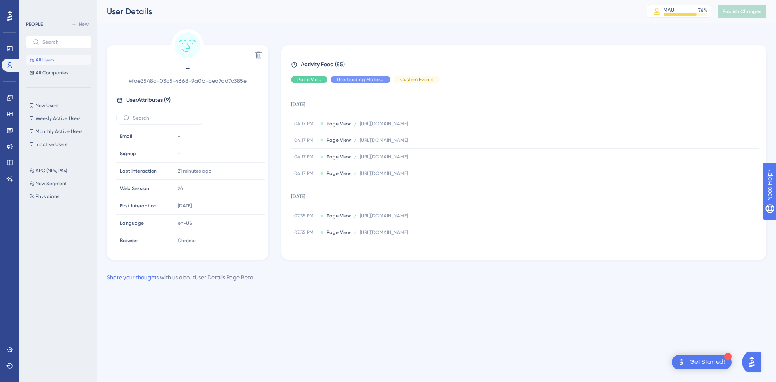
click at [61, 62] on button "All Users" at bounding box center [58, 60] width 65 height 10
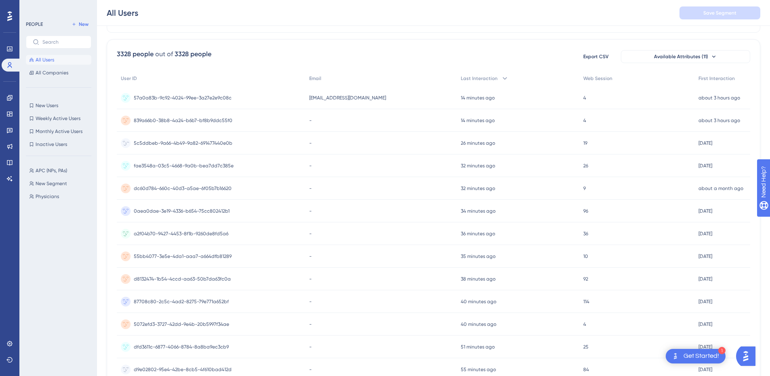
scroll to position [47, 6]
click at [159, 103] on span "57a0a83b-9c92-4024-99ee-3a27e2e9c08c" at bounding box center [183, 100] width 98 height 6
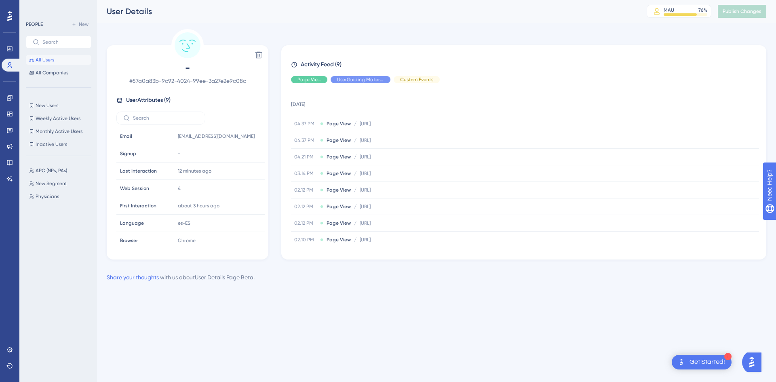
click at [44, 61] on span "All Users" at bounding box center [45, 60] width 19 height 6
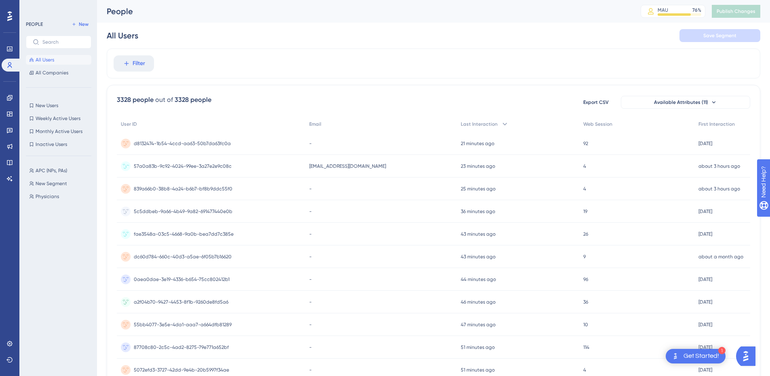
click at [172, 169] on span "57a0a83b-9c92-4024-99ee-3a27e2e9c08c" at bounding box center [183, 166] width 98 height 6
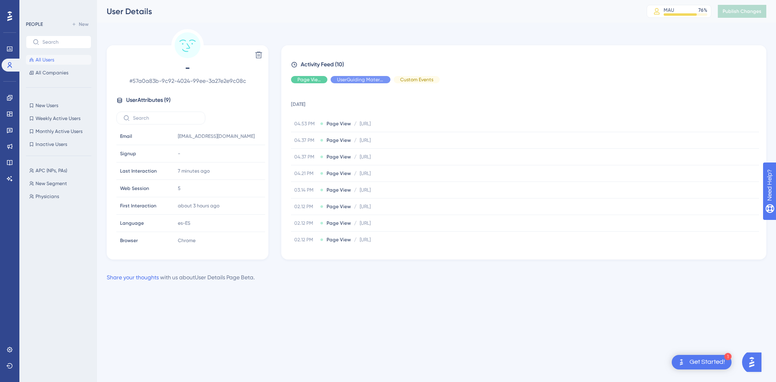
click at [40, 57] on span "All Users" at bounding box center [45, 60] width 19 height 6
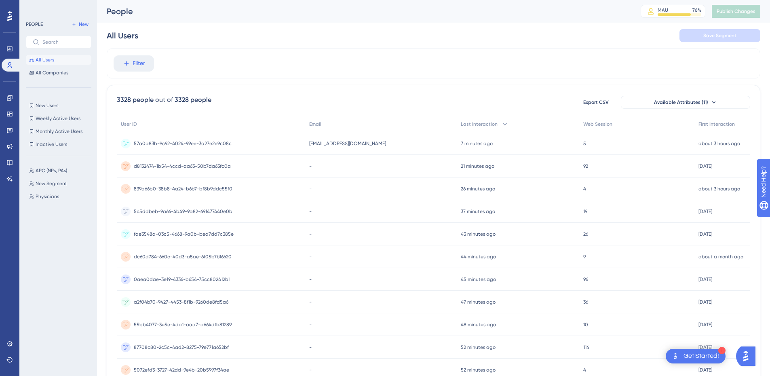
click at [192, 137] on div "57a0a83b-9c92-4024-99ee-3a27e2e9c08c 57a0a83b-9c92-4024-99ee-3a27e2e9c08c" at bounding box center [183, 143] width 98 height 23
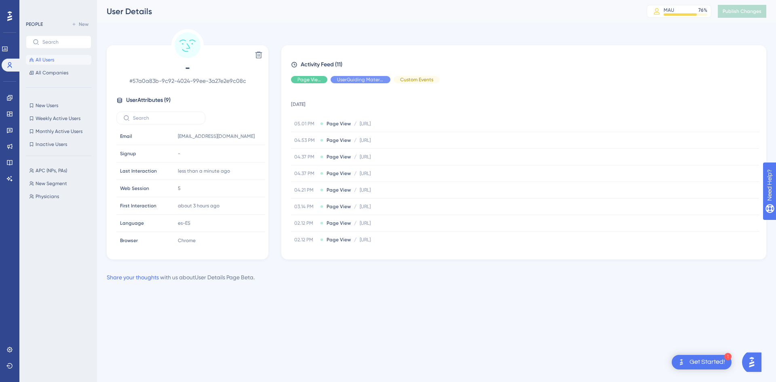
drag, startPoint x: 0, startPoint y: 0, endPoint x: 41, endPoint y: 64, distance: 76.2
click at [41, 64] on button "All Users" at bounding box center [58, 60] width 65 height 10
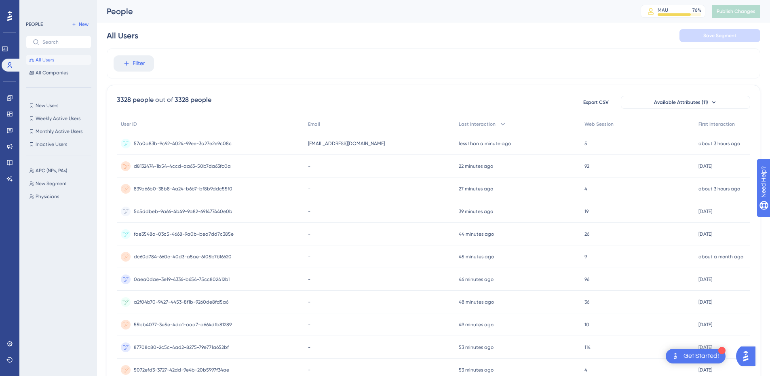
click at [308, 164] on div "-" at bounding box center [379, 166] width 150 height 23
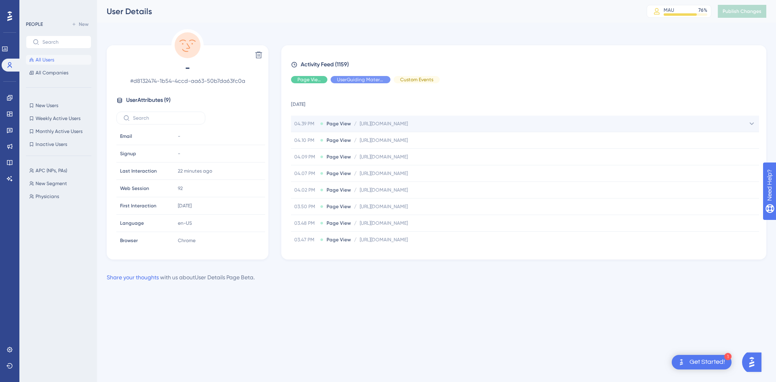
click at [340, 122] on span "Page View" at bounding box center [339, 123] width 24 height 6
click at [377, 0] on html "1 Get Started! Performance Users Engagement Widgets Feedback Product Updates Kn…" at bounding box center [388, 0] width 776 height 0
click at [295, 33] on div "Delete - # d8132474-1b54-4ccd-aa63-50b7da63fc0a User Attributes ( 9 ) Email Ema…" at bounding box center [437, 144] width 660 height 230
click at [59, 59] on button "All Users" at bounding box center [58, 60] width 65 height 10
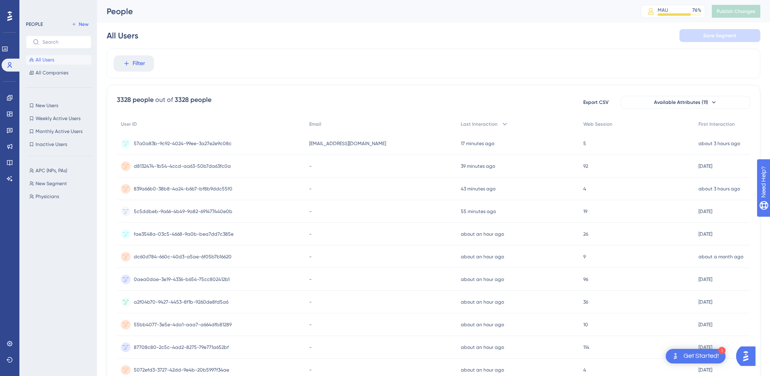
click at [194, 144] on span "57a0a83b-9c92-4024-99ee-3a27e2e9c08c" at bounding box center [183, 143] width 98 height 6
